Goal: Navigation & Orientation: Find specific page/section

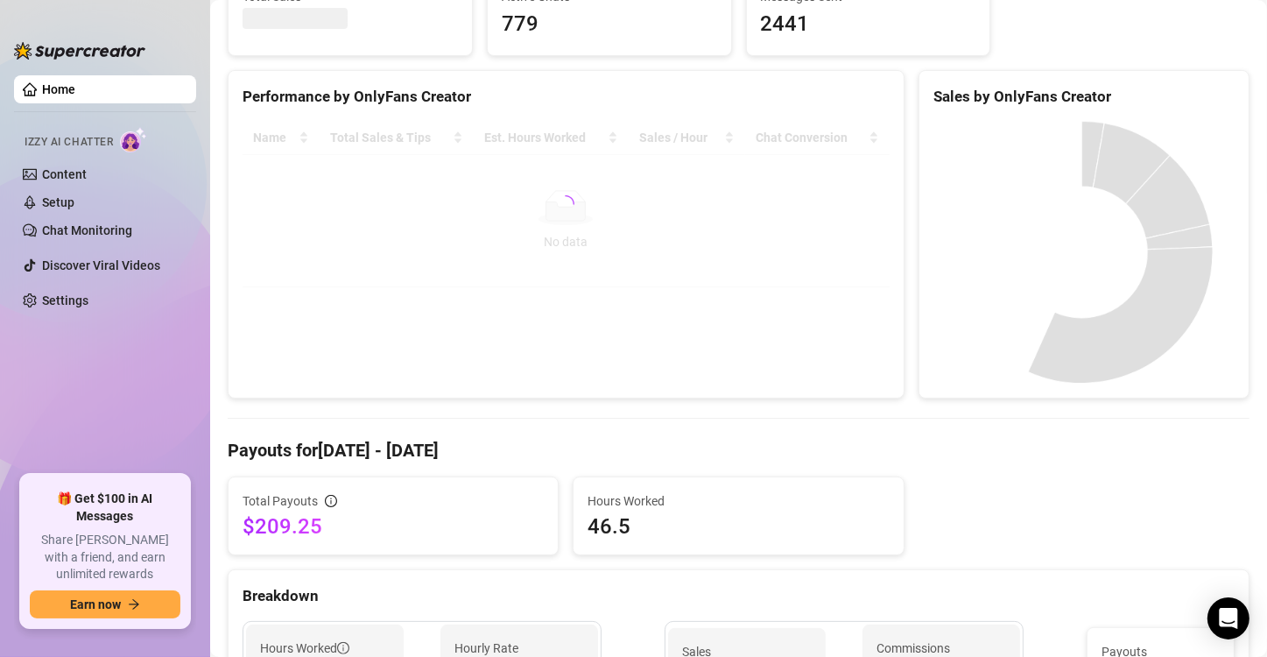
scroll to position [263, 0]
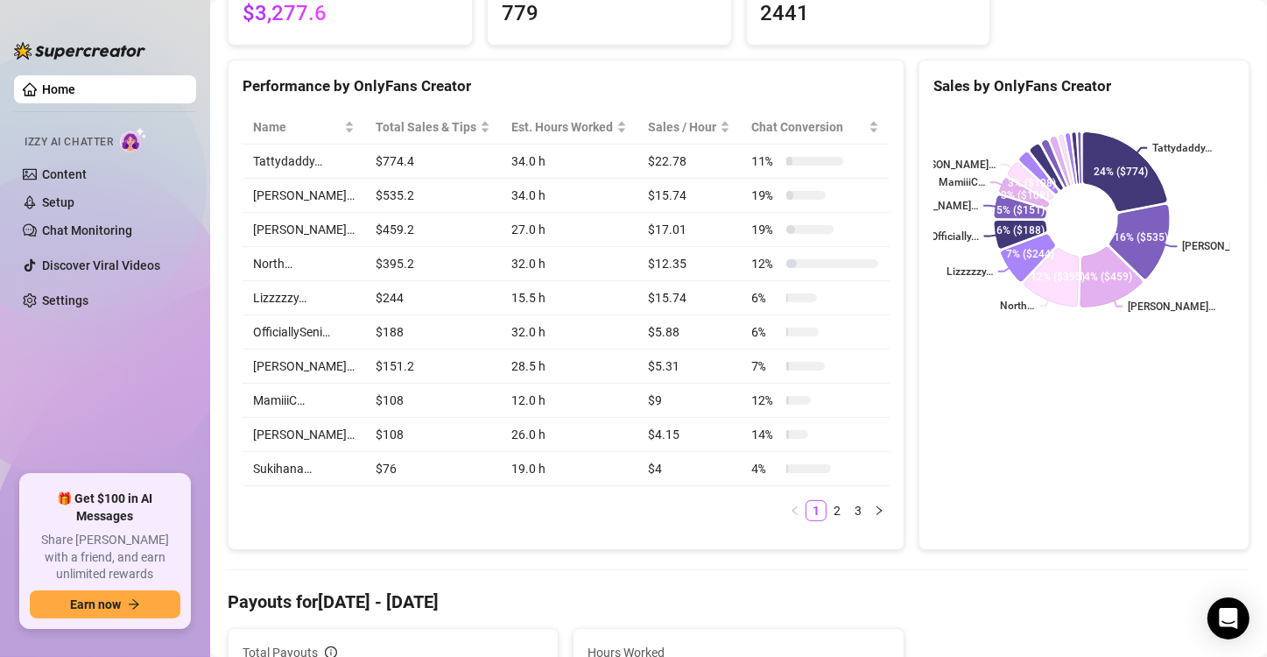
click at [145, 410] on ul "Home Izzy AI Chatter Content Setup Chat Monitoring Discover Viral Videos Settin…" at bounding box center [105, 267] width 182 height 399
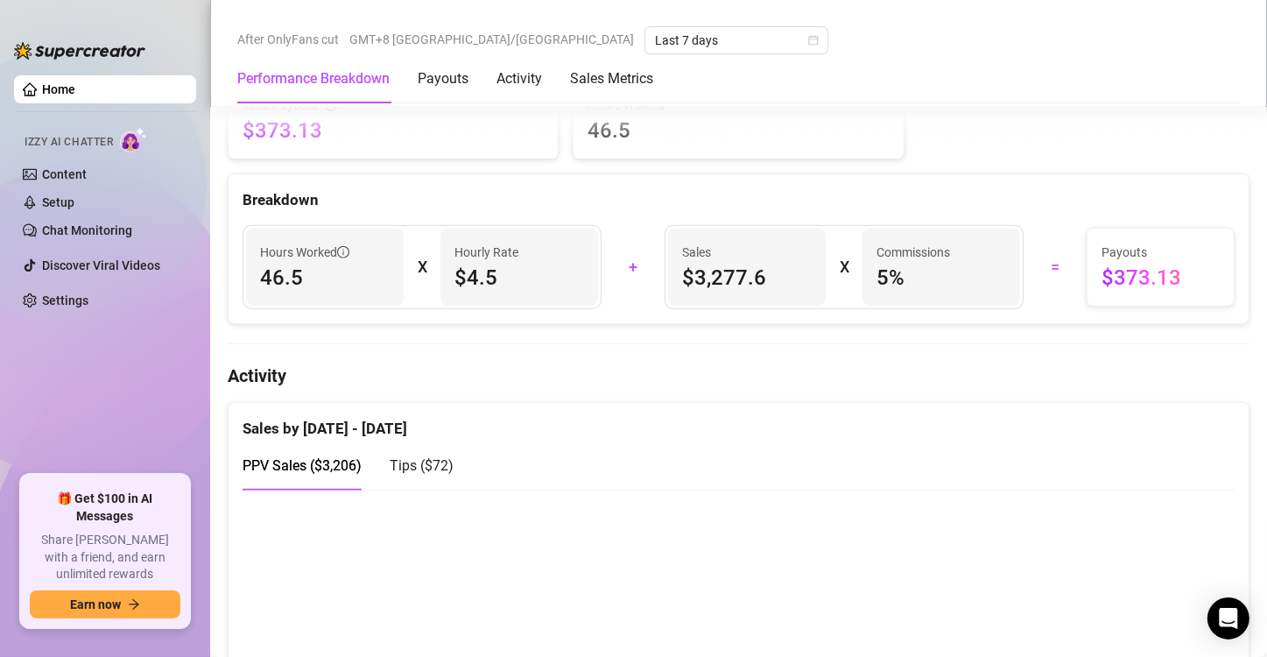
scroll to position [876, 0]
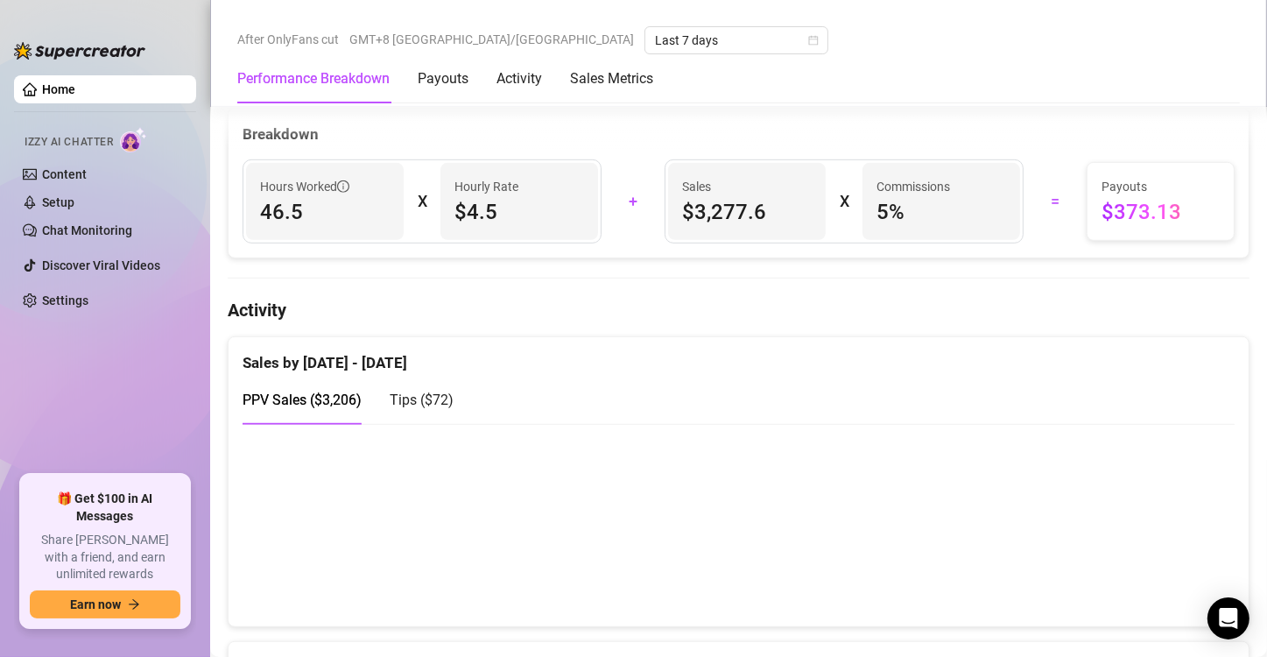
click at [1154, 554] on canvas at bounding box center [732, 524] width 978 height 175
drag, startPoint x: 125, startPoint y: 361, endPoint x: 128, endPoint y: 371, distance: 10.0
click at [125, 361] on ul "Home Izzy AI Chatter Content Setup Chat Monitoring Discover Viral Videos Settin…" at bounding box center [105, 267] width 182 height 399
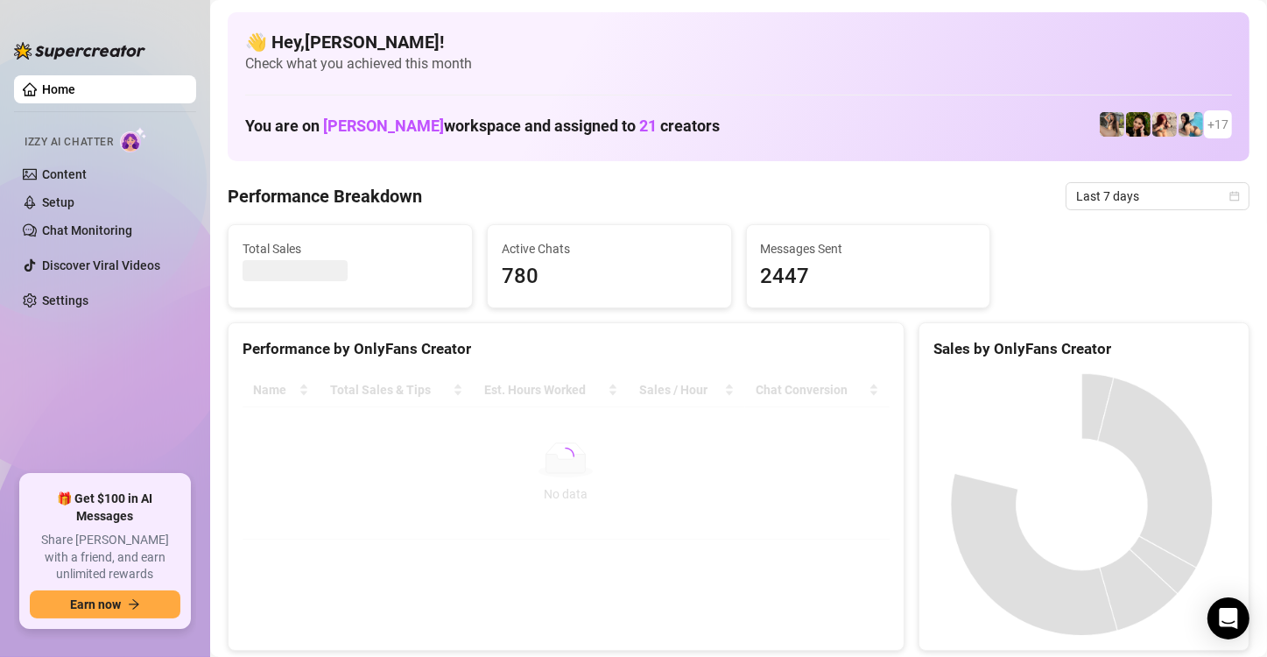
click at [119, 417] on ul "Home Izzy AI Chatter Content Setup Chat Monitoring Discover Viral Videos Settin…" at bounding box center [105, 267] width 182 height 399
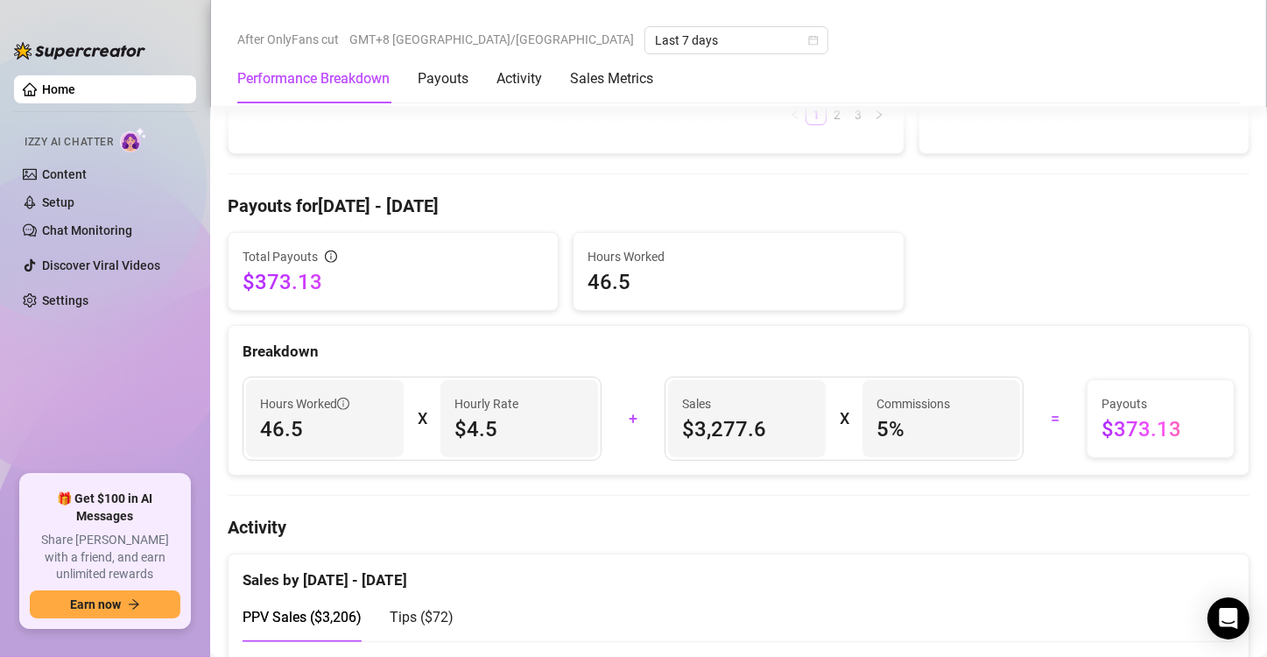
scroll to position [1139, 0]
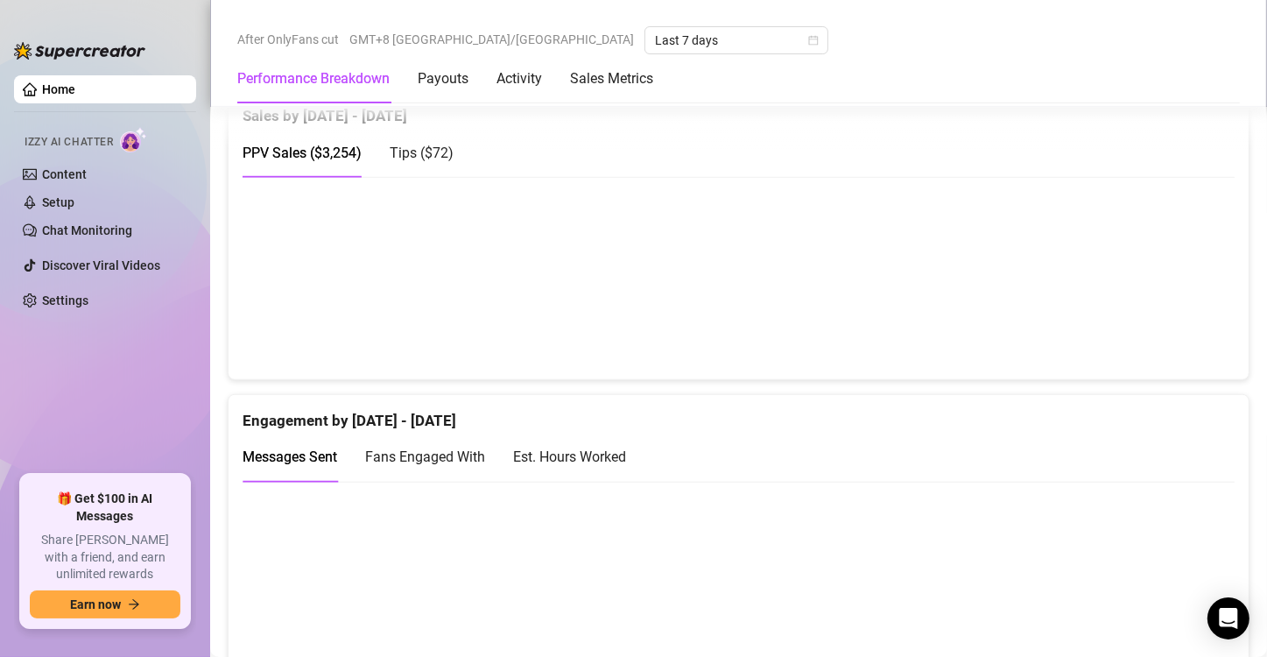
scroll to position [1226, 0]
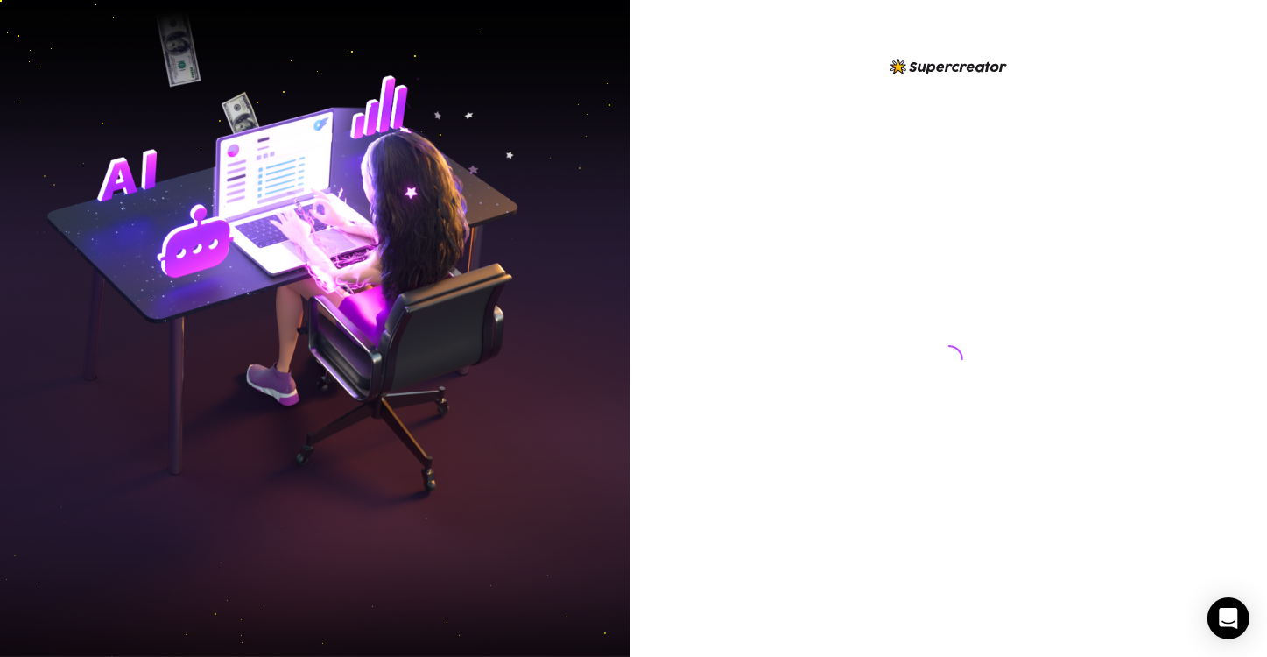
click at [121, 270] on img at bounding box center [315, 328] width 631 height 791
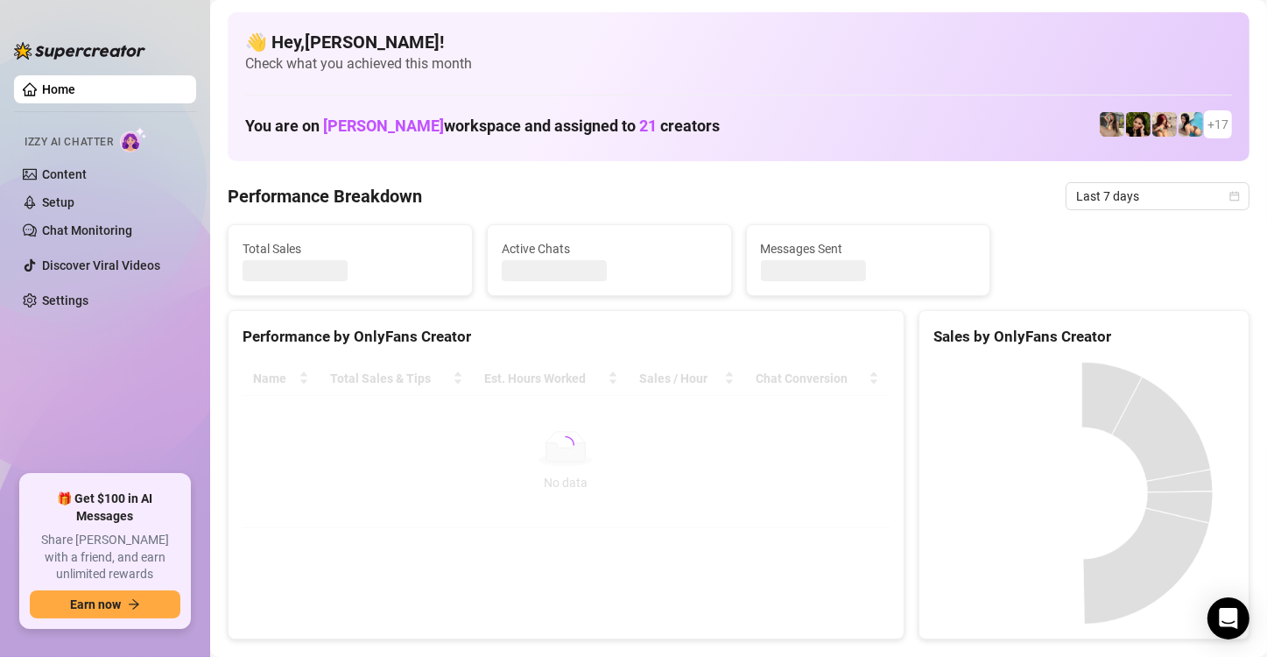
click at [121, 399] on ul "Home Izzy AI Chatter Content Setup Chat Monitoring Discover Viral Videos Settin…" at bounding box center [105, 267] width 182 height 399
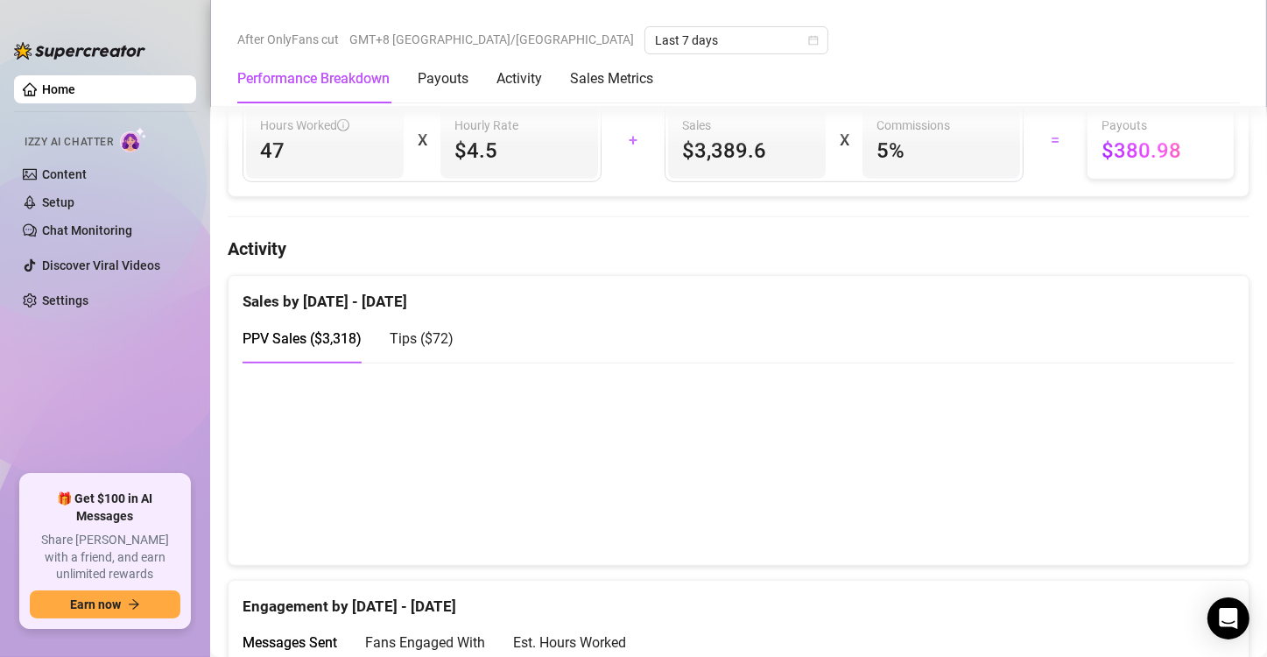
scroll to position [963, 0]
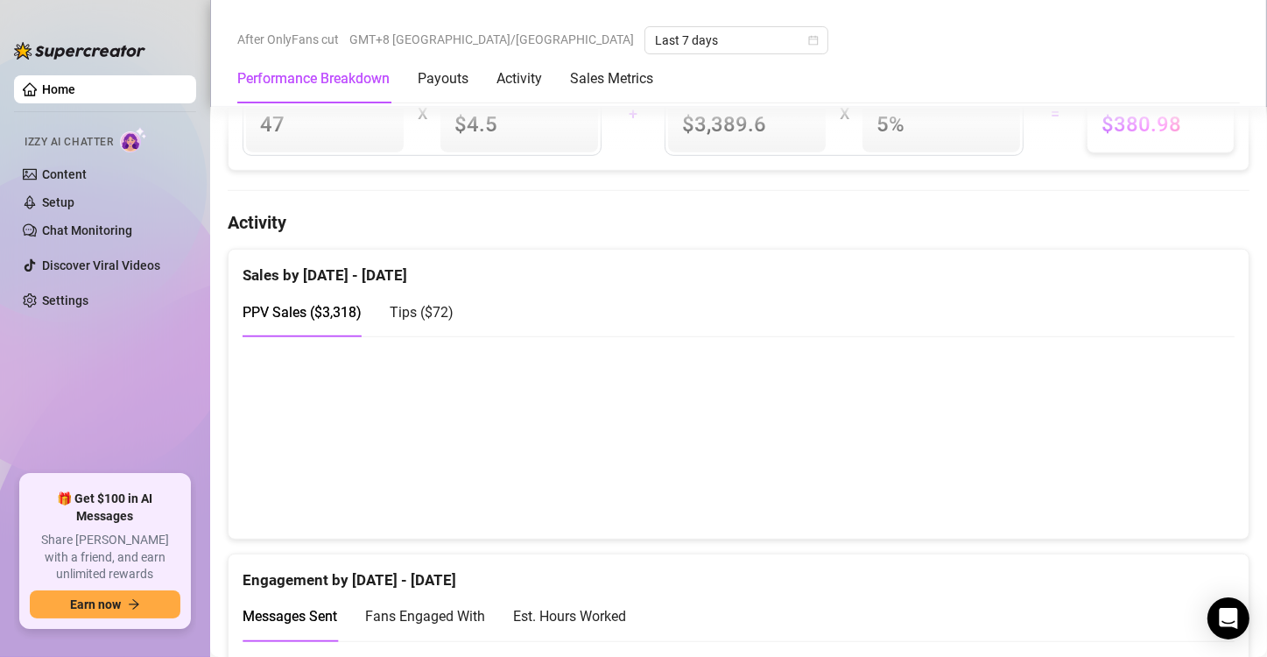
click at [1154, 448] on canvas at bounding box center [732, 436] width 978 height 175
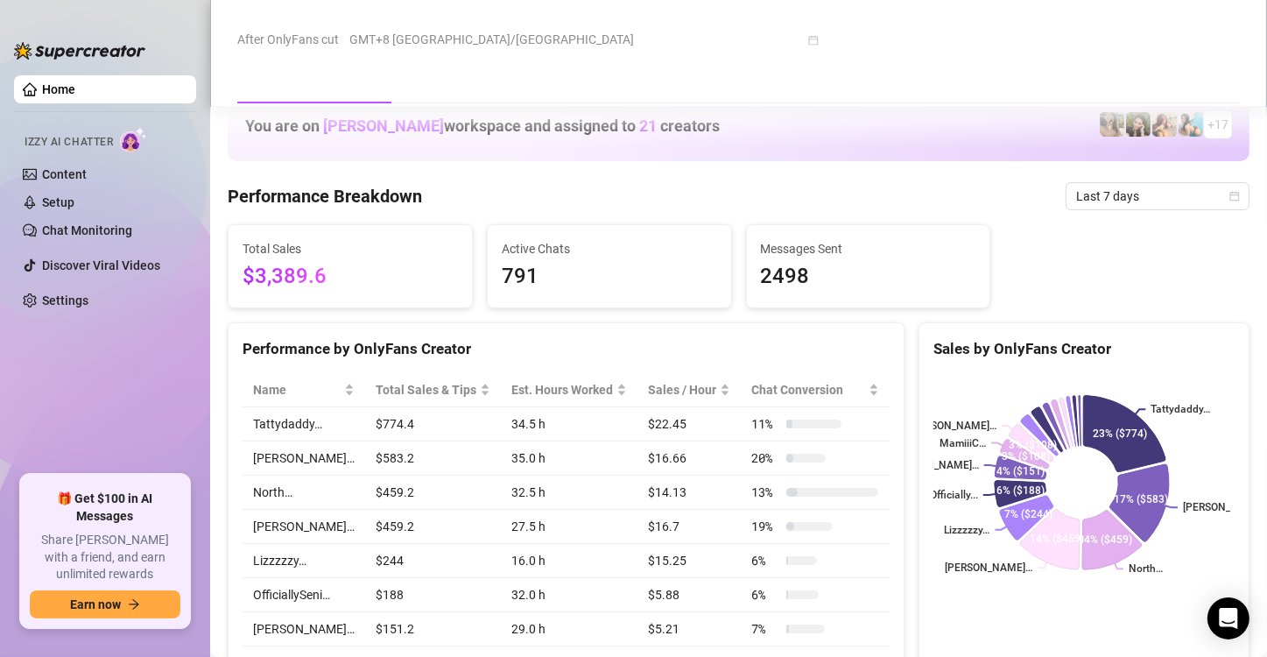
scroll to position [955, 0]
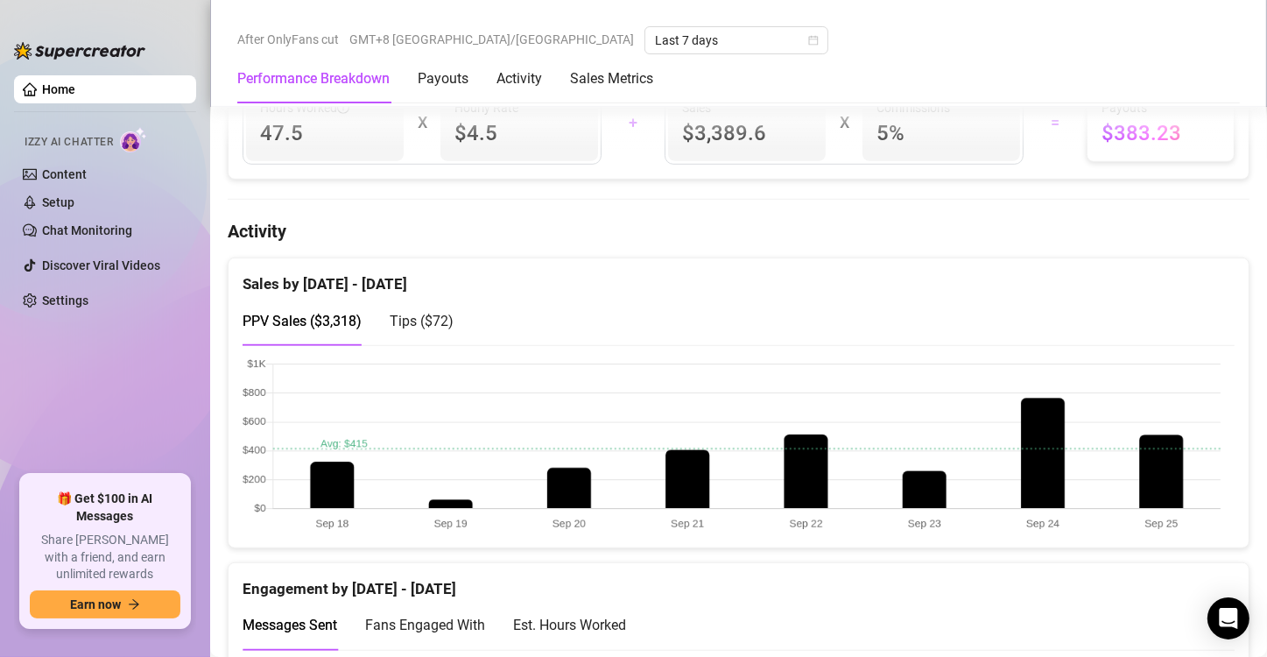
click at [1151, 368] on div "Sales by [DATE] - [DATE] PPV Sales ( $3,318 ) Tips ( $72 )" at bounding box center [739, 403] width 1022 height 291
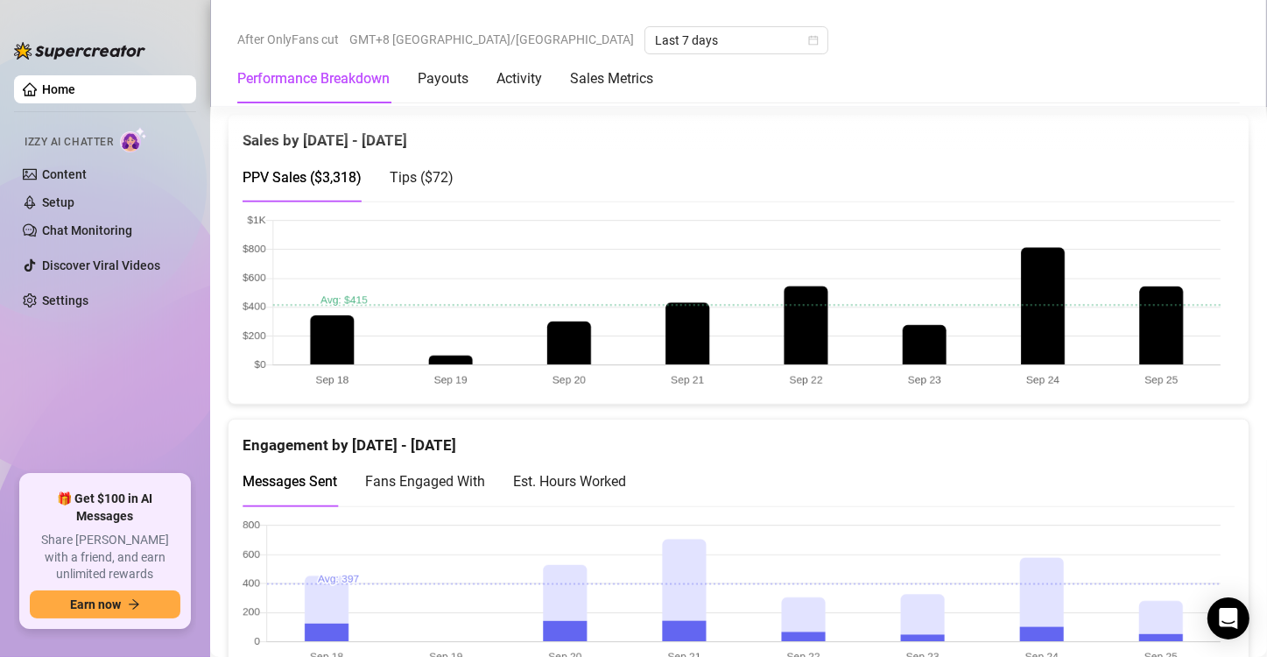
scroll to position [0, 0]
click at [1156, 325] on canvas at bounding box center [732, 302] width 978 height 175
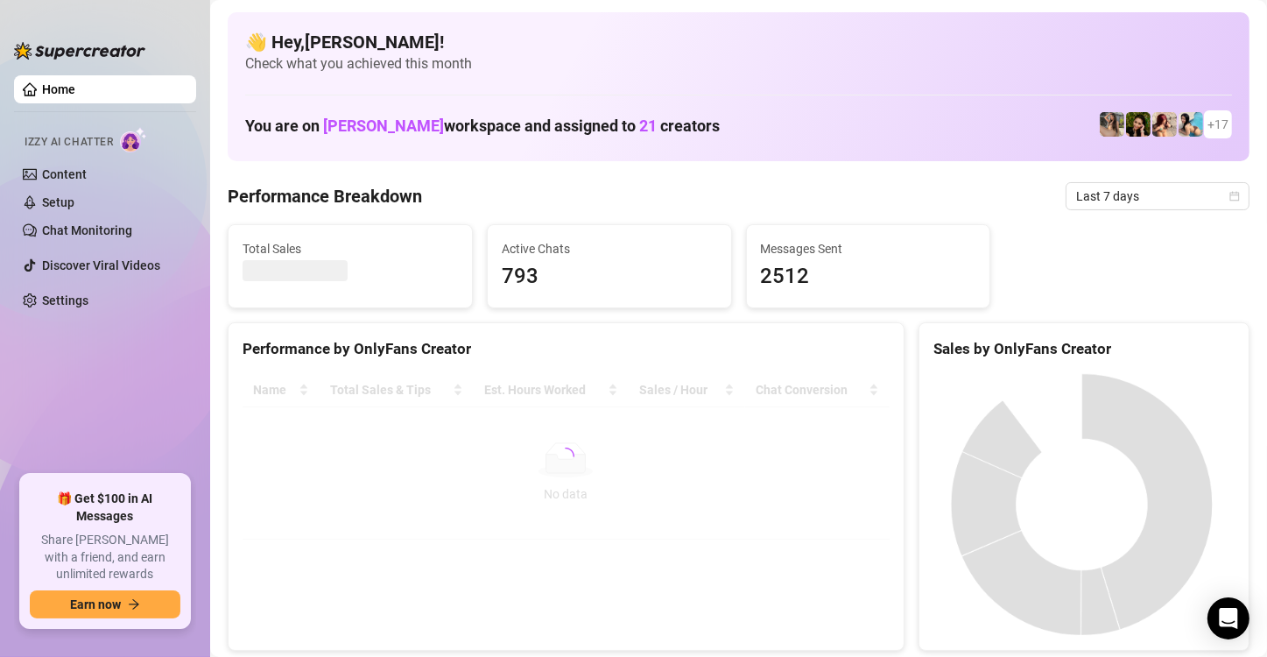
click at [156, 392] on ul "Home Izzy AI Chatter Content Setup Chat Monitoring Discover Viral Videos Settin…" at bounding box center [105, 267] width 182 height 399
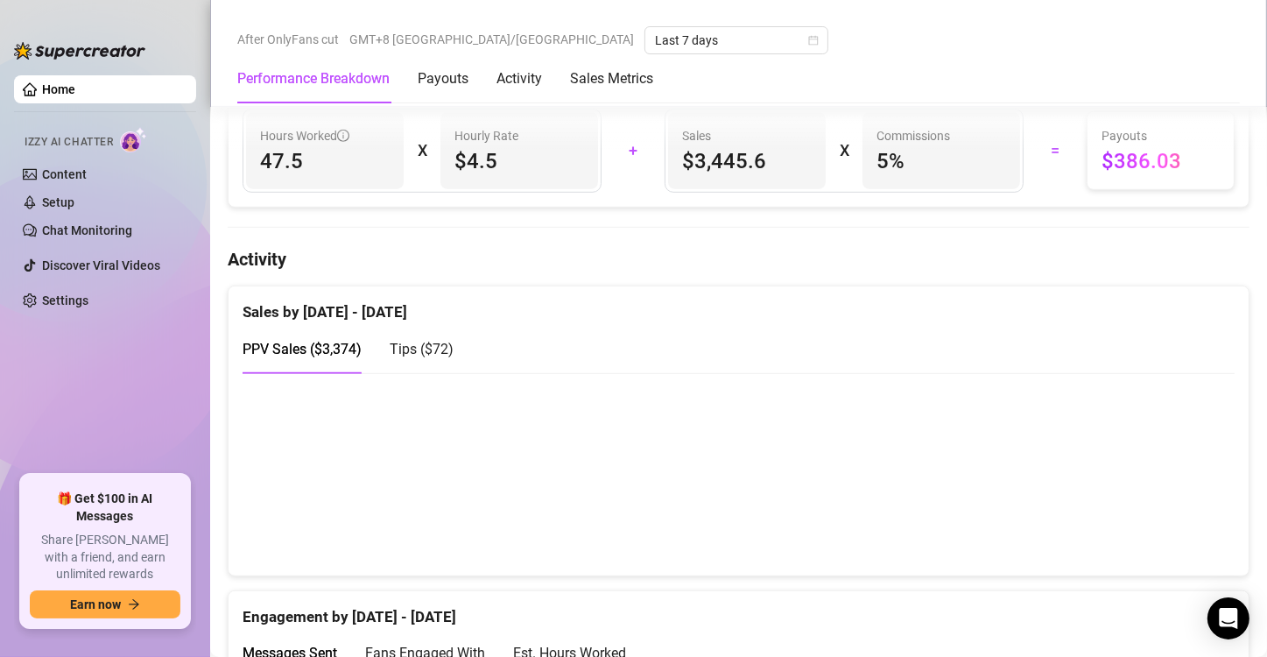
scroll to position [928, 0]
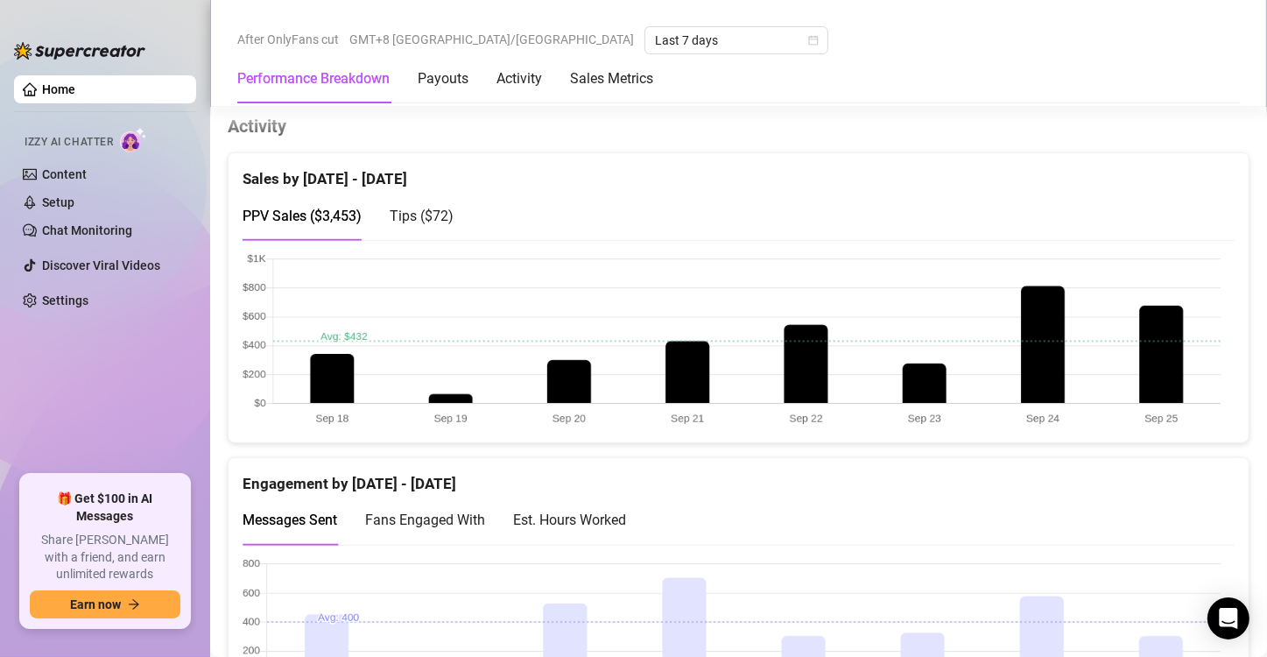
scroll to position [1076, 0]
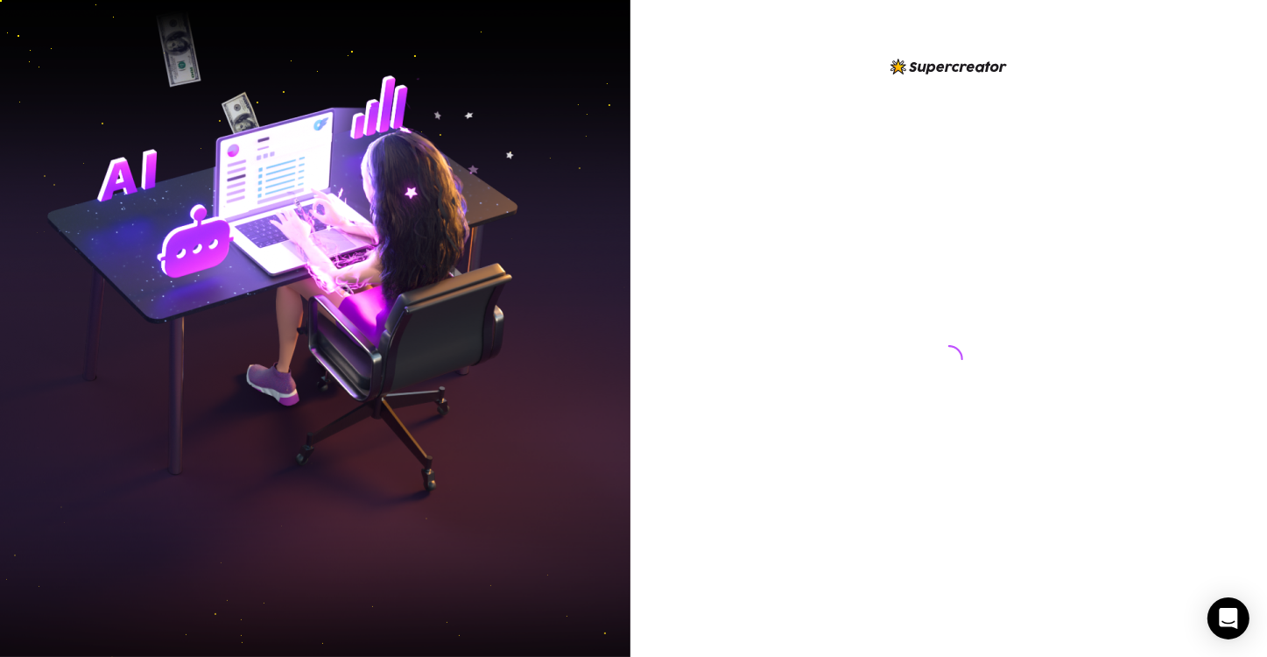
click at [151, 170] on img at bounding box center [315, 328] width 631 height 791
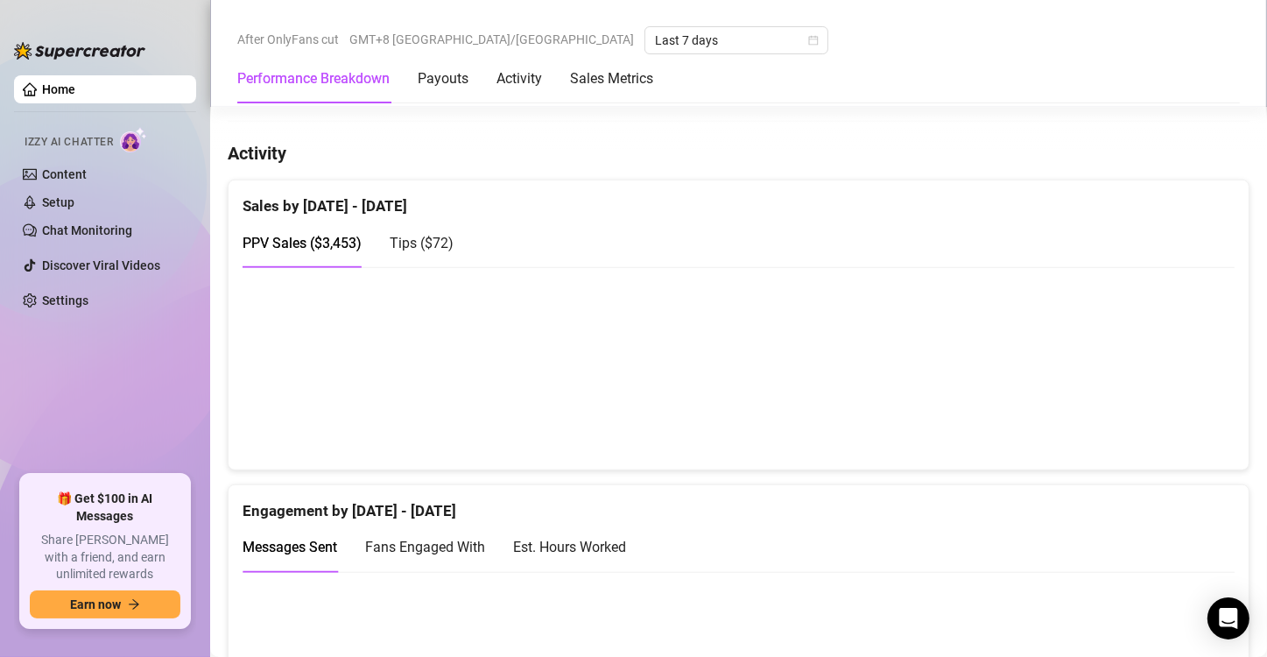
scroll to position [1051, 0]
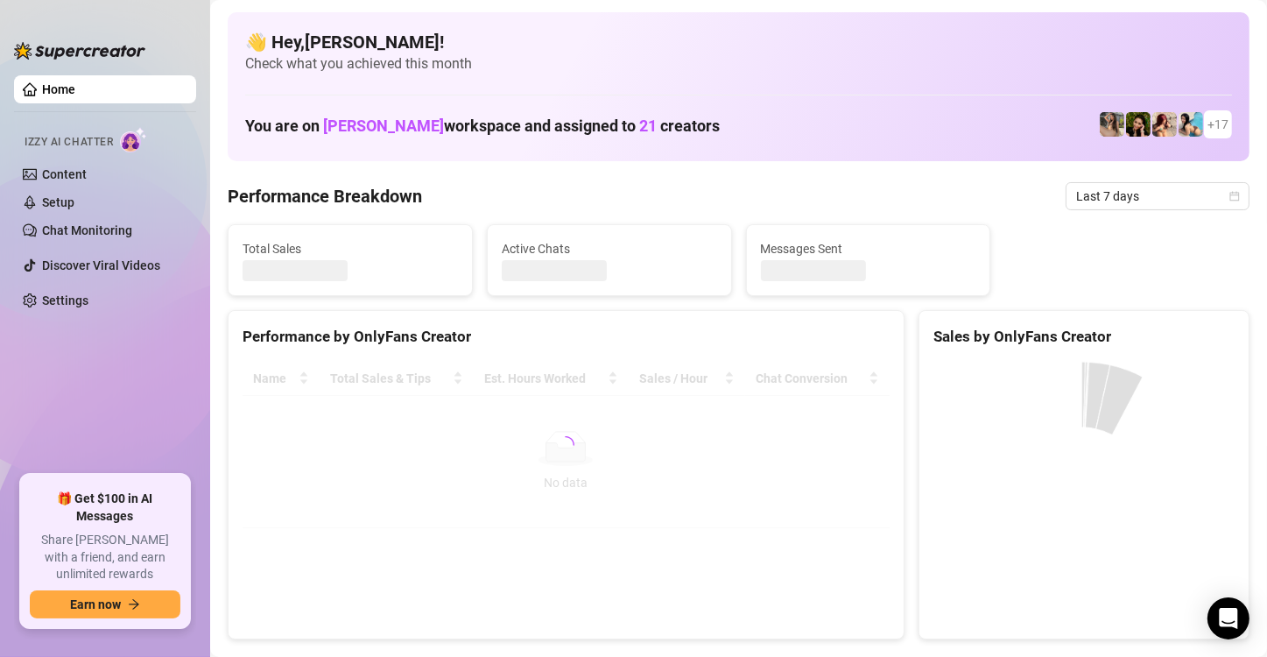
click at [139, 399] on ul "Home Izzy AI Chatter Content Setup Chat Monitoring Discover Viral Videos Settin…" at bounding box center [105, 267] width 182 height 399
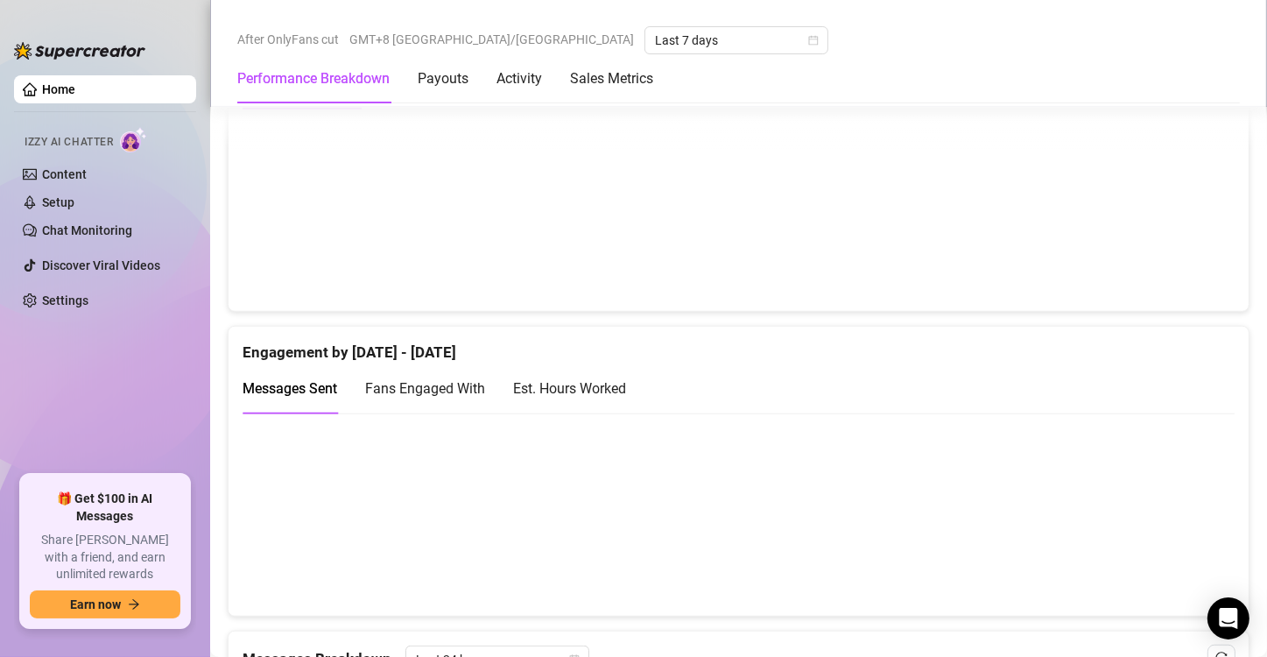
scroll to position [1051, 0]
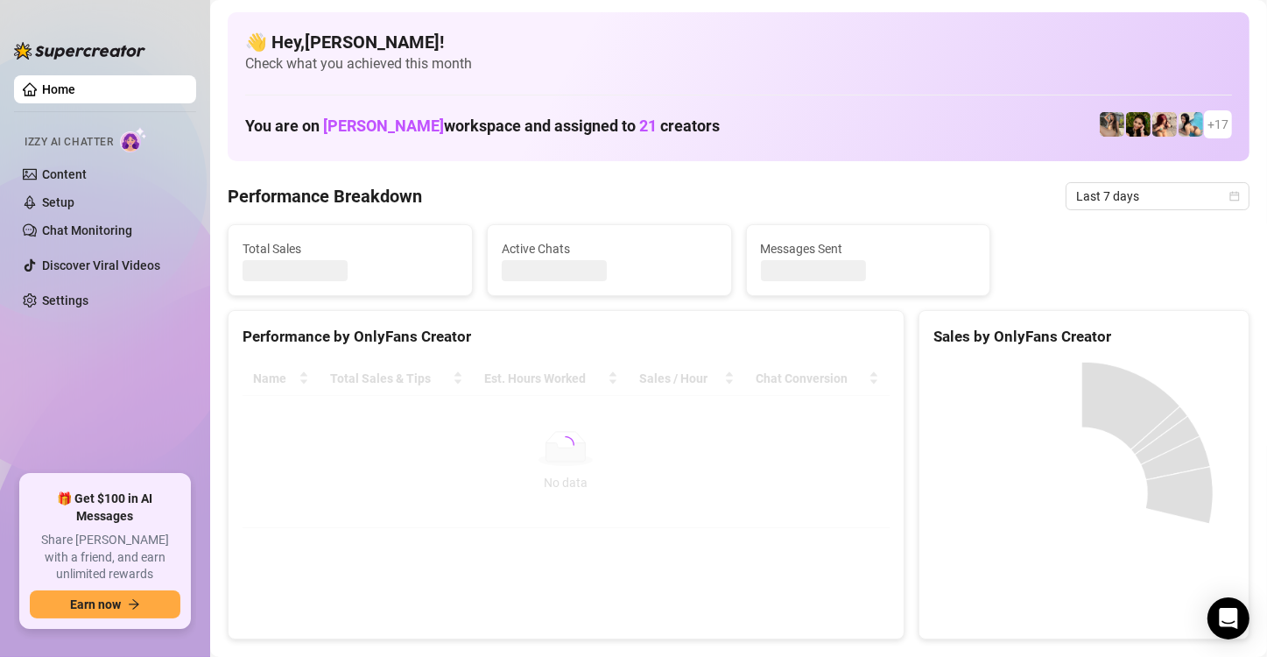
click at [153, 416] on ul "Home Izzy AI Chatter Content Setup Chat Monitoring Discover Viral Videos Settin…" at bounding box center [105, 267] width 182 height 399
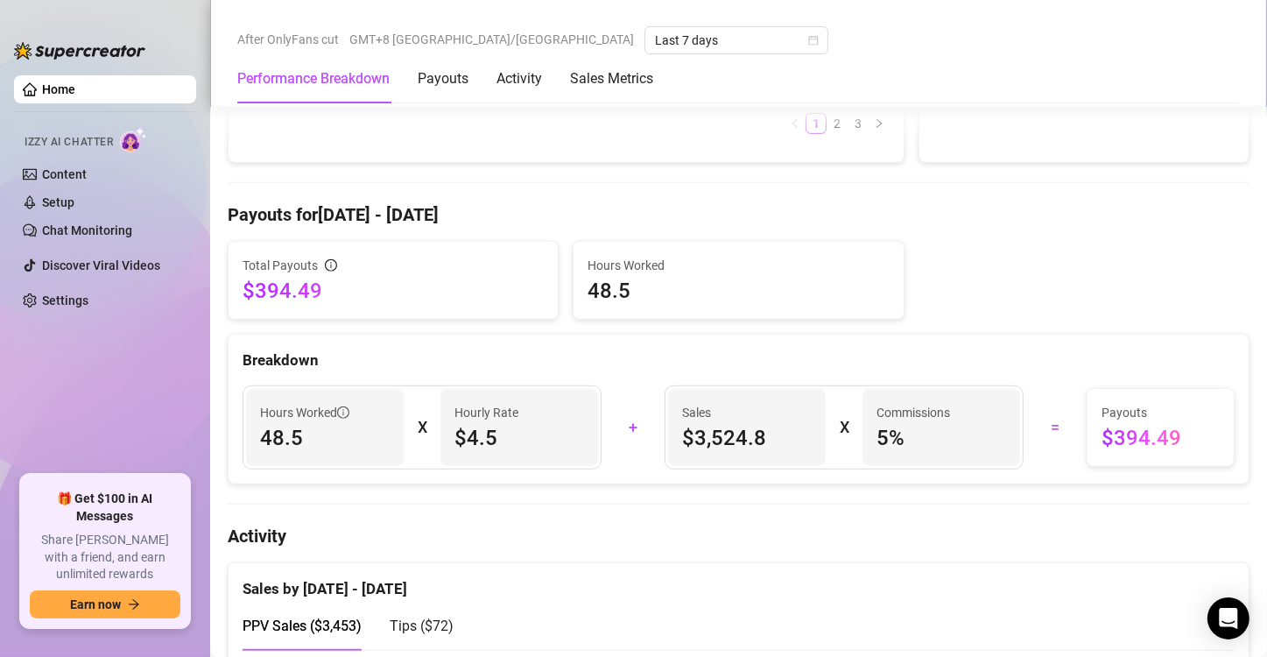
scroll to position [788, 0]
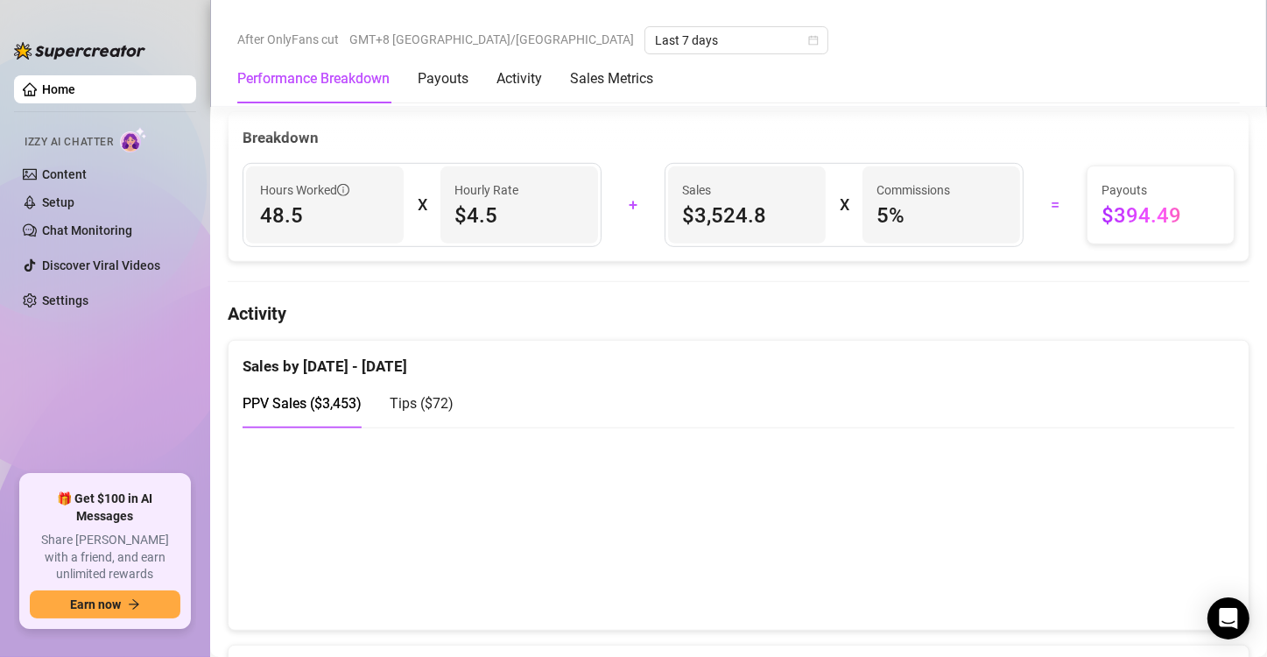
scroll to position [876, 0]
